Goal: Navigation & Orientation: Find specific page/section

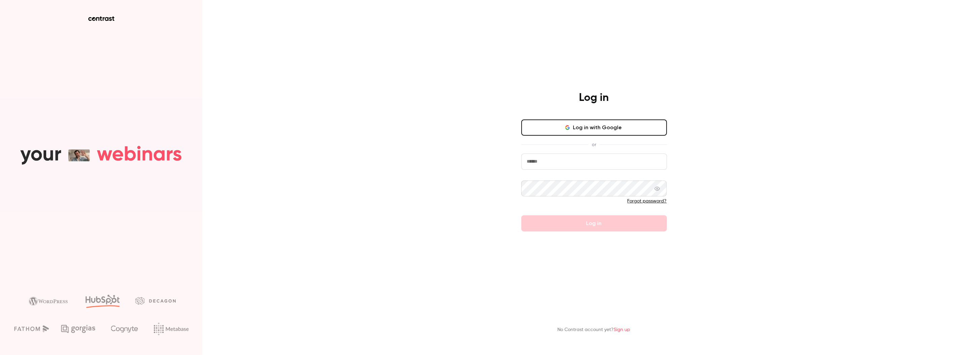
click at [534, 163] on input "email" at bounding box center [594, 161] width 146 height 16
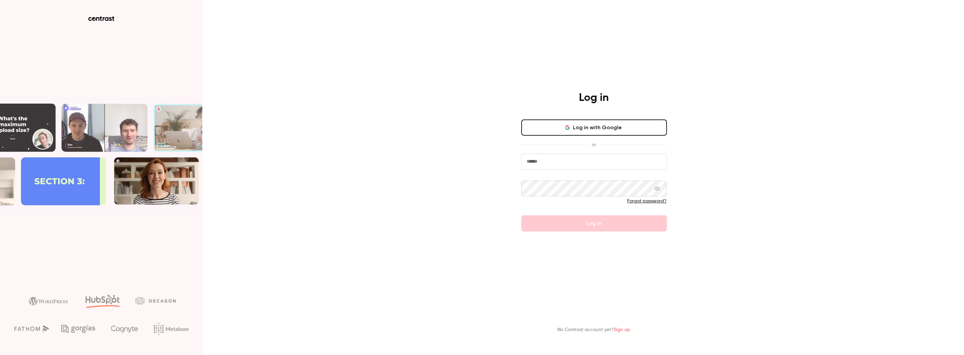
click at [534, 163] on input "email" at bounding box center [594, 161] width 146 height 16
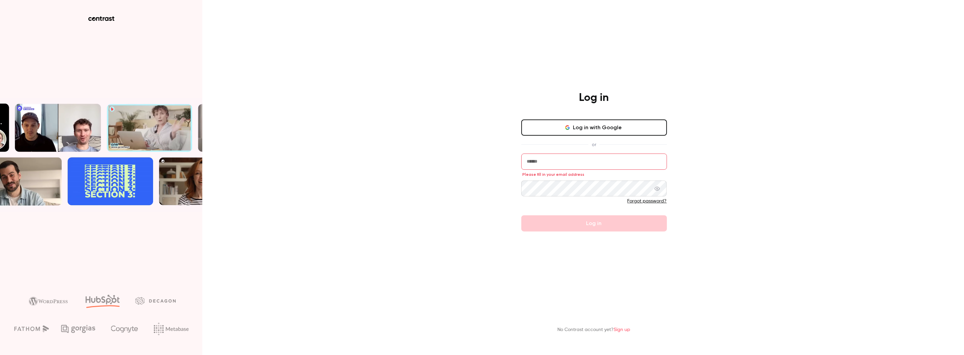
type input "**********"
